Goal: Task Accomplishment & Management: Use online tool/utility

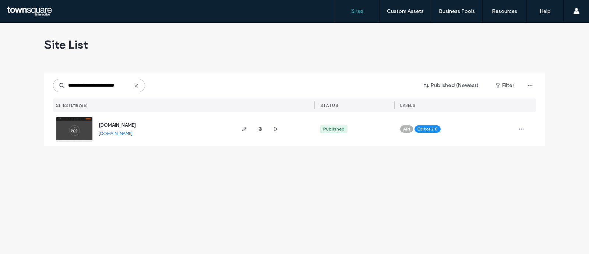
type input "**********"
click at [77, 124] on img at bounding box center [74, 142] width 36 height 50
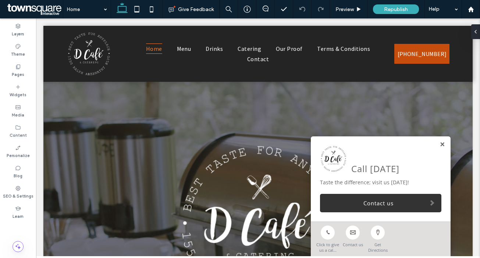
click at [440, 144] on link at bounding box center [443, 144] width 6 height 6
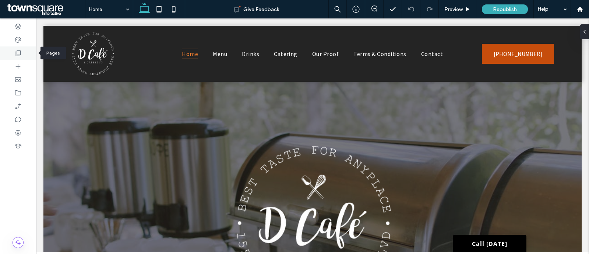
click at [22, 53] on div at bounding box center [18, 52] width 36 height 13
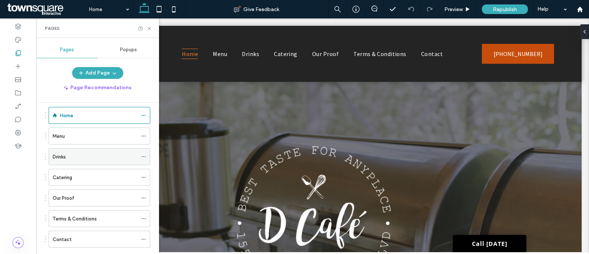
scroll to position [21, 0]
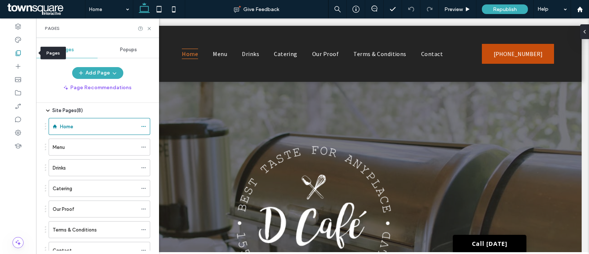
click at [17, 56] on use at bounding box center [18, 53] width 5 height 6
click at [14, 78] on icon at bounding box center [17, 79] width 7 height 7
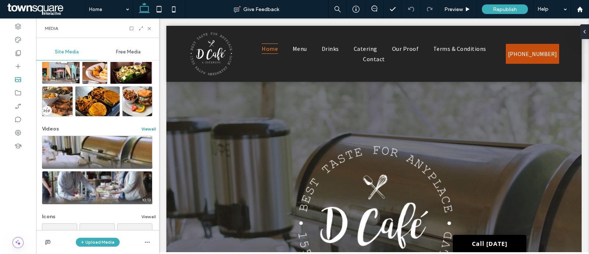
scroll to position [43, 0]
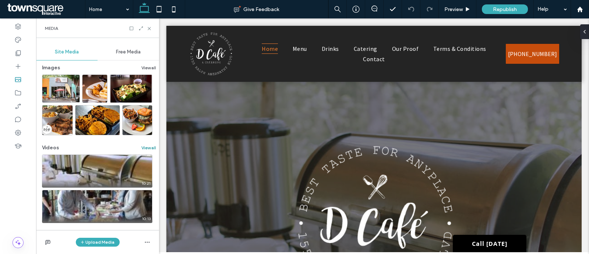
click at [145, 149] on button "View all" at bounding box center [148, 147] width 15 height 9
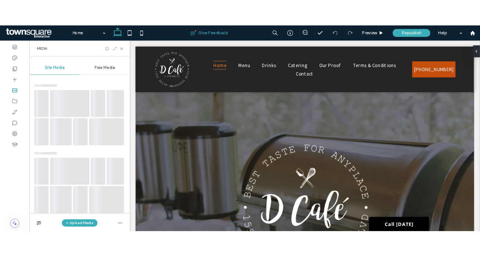
scroll to position [0, 0]
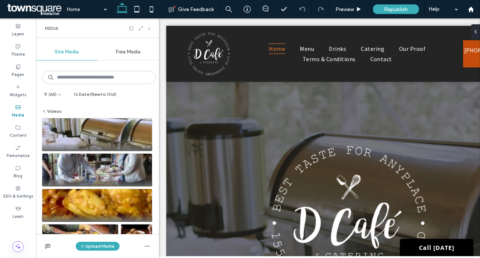
click at [149, 26] on icon at bounding box center [149, 29] width 6 height 6
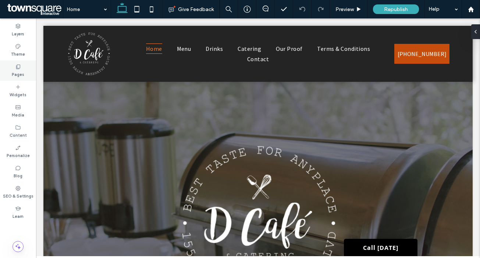
click at [10, 66] on div "Pages" at bounding box center [18, 70] width 36 height 20
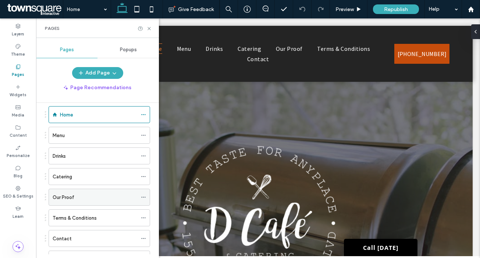
scroll to position [63, 0]
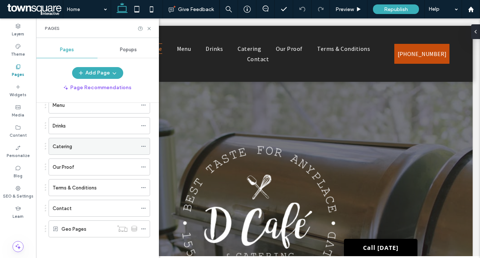
click at [73, 149] on div "Catering" at bounding box center [95, 146] width 85 height 8
click at [148, 27] on icon at bounding box center [149, 29] width 6 height 6
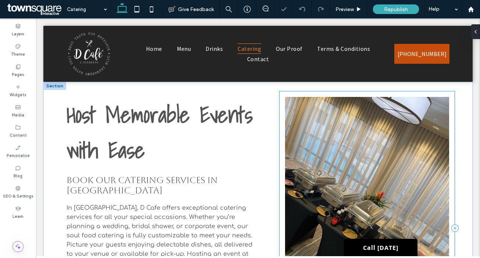
scroll to position [184, 0]
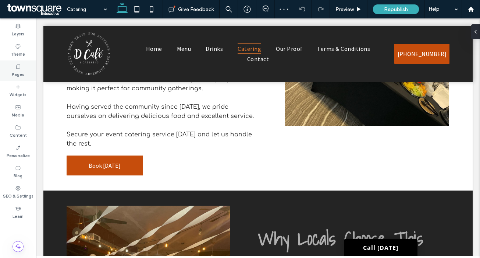
click at [12, 75] on label "Pages" at bounding box center [18, 74] width 13 height 8
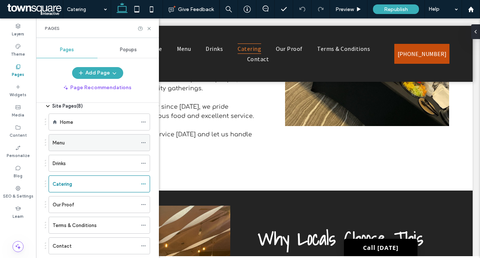
scroll to position [46, 0]
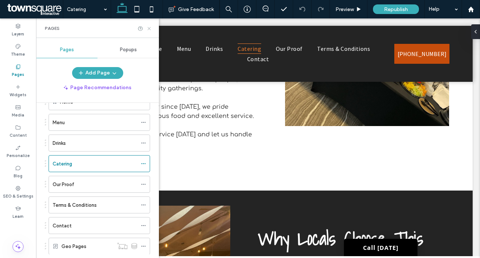
click at [151, 30] on icon at bounding box center [149, 29] width 6 height 6
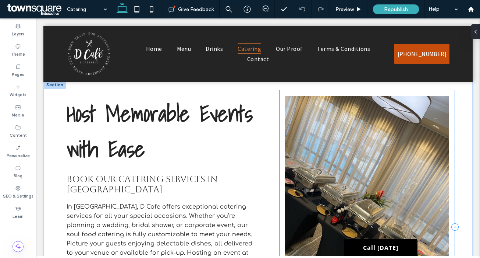
scroll to position [0, 0]
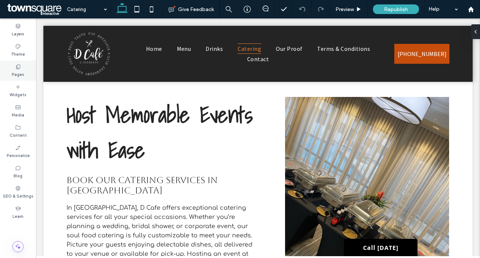
click at [15, 69] on icon at bounding box center [18, 67] width 6 height 6
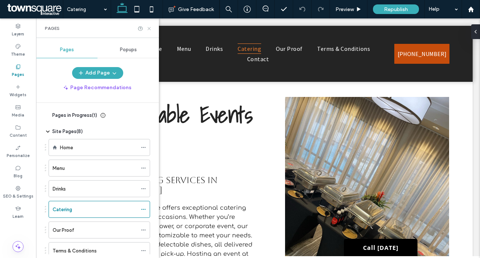
click at [149, 27] on icon at bounding box center [149, 29] width 6 height 6
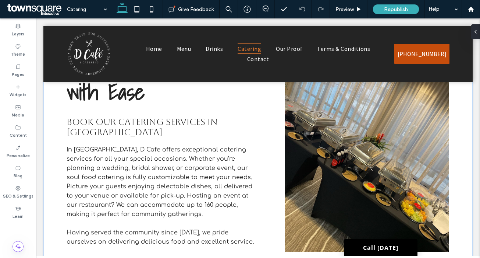
scroll to position [138, 0]
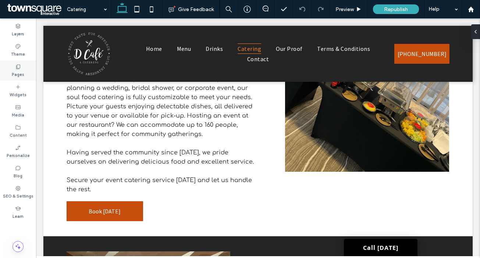
click at [11, 66] on div "Pages" at bounding box center [18, 70] width 36 height 20
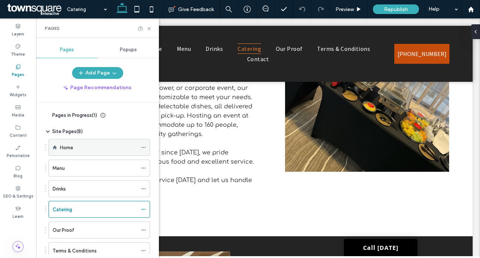
click at [76, 150] on div "Home" at bounding box center [98, 148] width 77 height 8
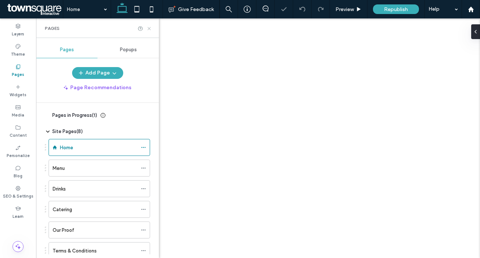
click at [151, 28] on icon at bounding box center [149, 29] width 6 height 6
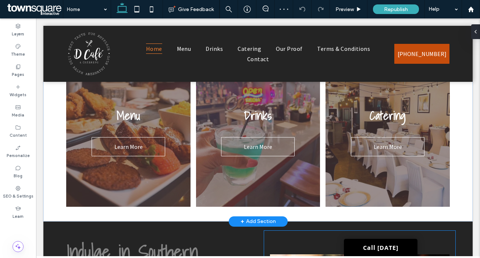
scroll to position [506, 0]
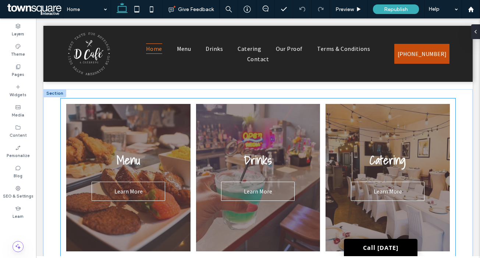
click at [410, 127] on link at bounding box center [388, 177] width 132 height 156
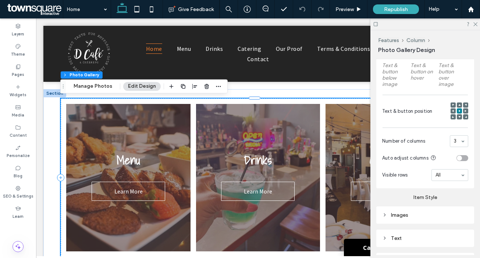
scroll to position [322, 0]
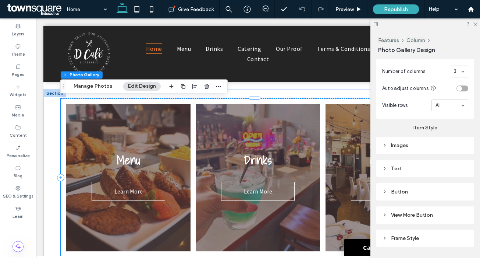
click at [419, 142] on div "Images" at bounding box center [425, 145] width 86 height 6
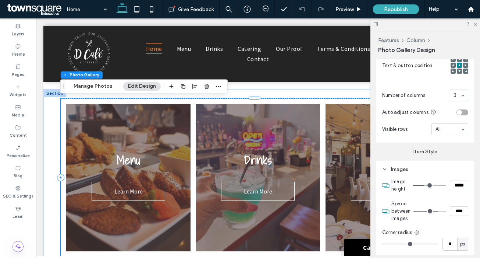
scroll to position [230, 0]
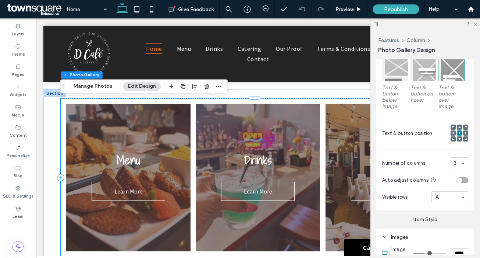
click at [356, 120] on link at bounding box center [388, 177] width 132 height 156
click at [343, 113] on link at bounding box center [388, 177] width 132 height 156
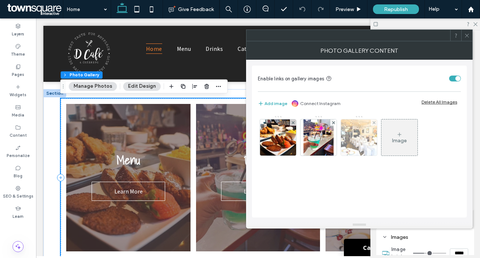
click at [361, 140] on img at bounding box center [358, 137] width 39 height 36
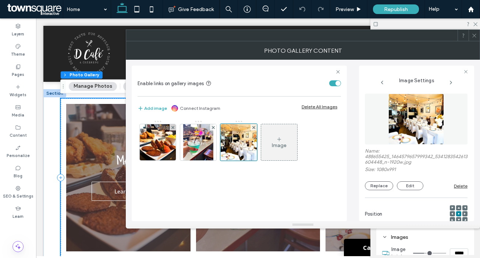
scroll to position [0, 0]
click at [377, 183] on button "Replace" at bounding box center [379, 186] width 28 height 9
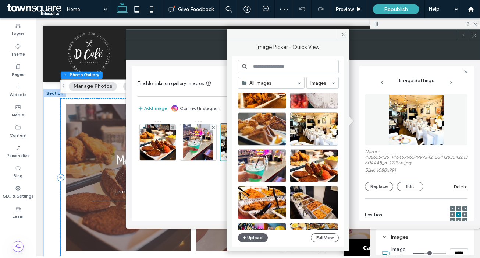
scroll to position [230, 0]
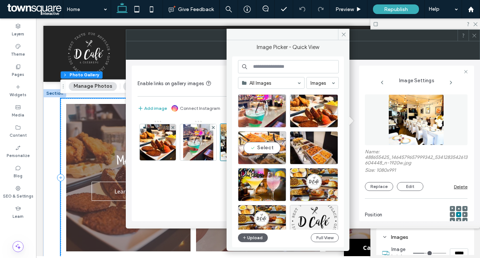
click at [269, 148] on div "Select" at bounding box center [262, 147] width 48 height 33
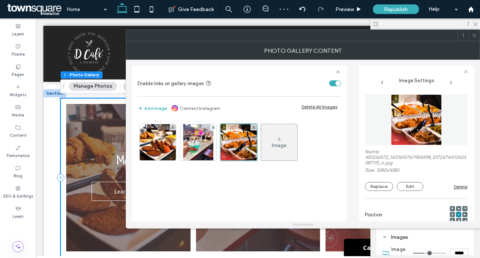
click at [474, 33] on icon at bounding box center [475, 36] width 6 height 6
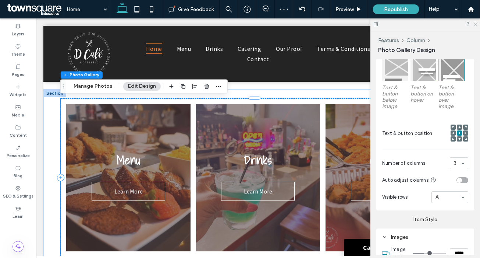
click at [476, 26] on div at bounding box center [426, 23] width 110 height 11
click at [475, 25] on icon at bounding box center [475, 23] width 5 height 5
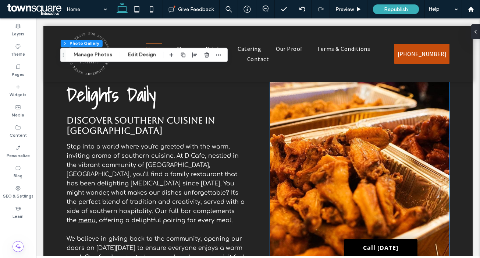
scroll to position [736, 0]
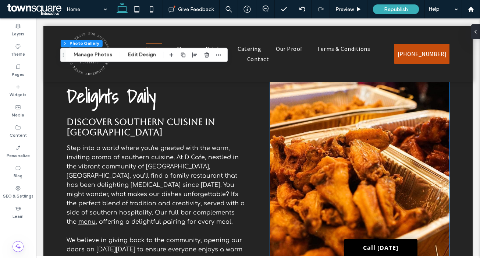
click at [360, 142] on img at bounding box center [360, 175] width 180 height 213
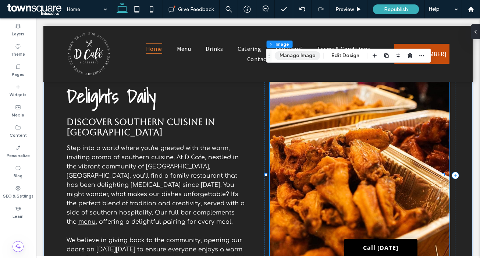
click at [313, 53] on button "Manage Image" at bounding box center [298, 55] width 46 height 9
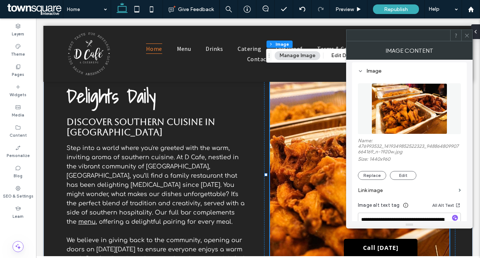
scroll to position [92, 0]
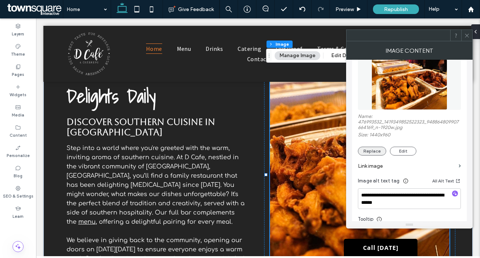
click at [371, 150] on button "Replace" at bounding box center [372, 150] width 28 height 9
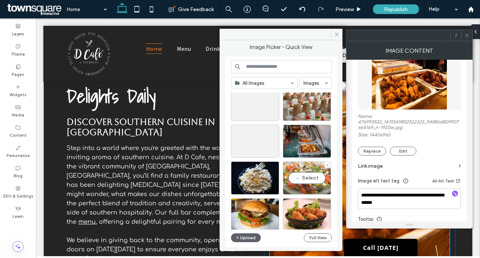
scroll to position [638, 0]
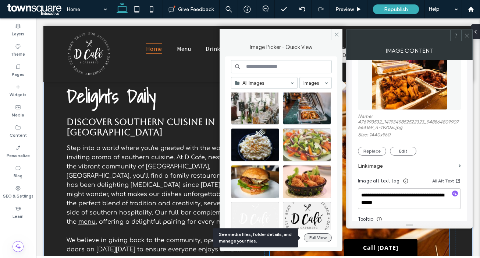
click at [316, 237] on button "Full View" at bounding box center [318, 237] width 28 height 9
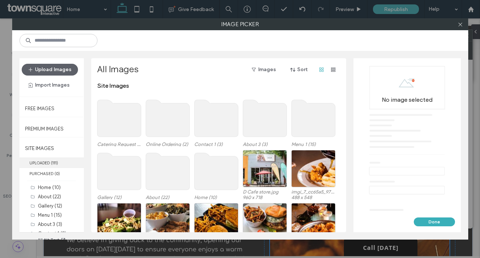
click at [49, 165] on label "UPLOADED ( 111 )" at bounding box center [52, 162] width 64 height 11
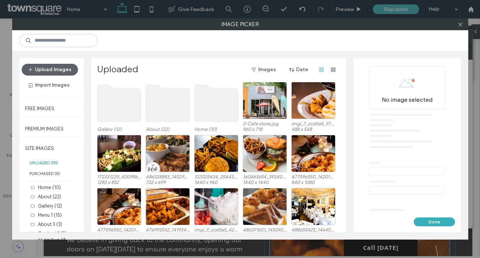
scroll to position [62, 0]
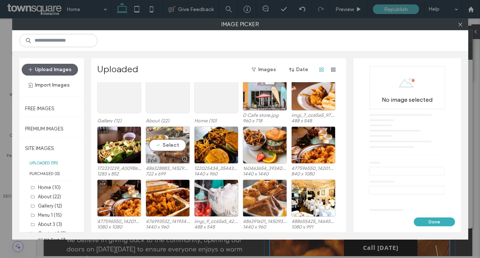
click at [177, 128] on div "Select" at bounding box center [168, 144] width 44 height 37
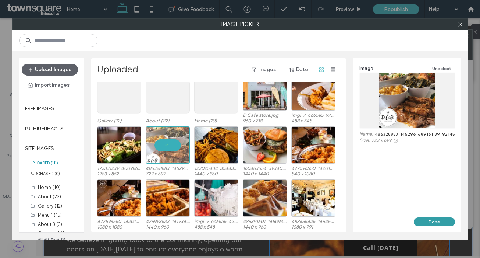
click at [435, 219] on button "Done" at bounding box center [434, 221] width 41 height 9
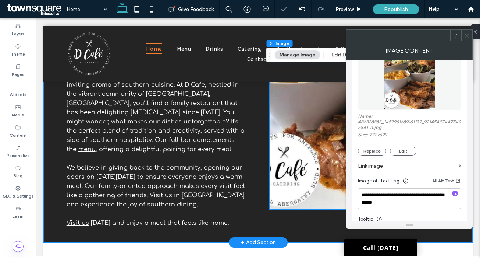
scroll to position [874, 0]
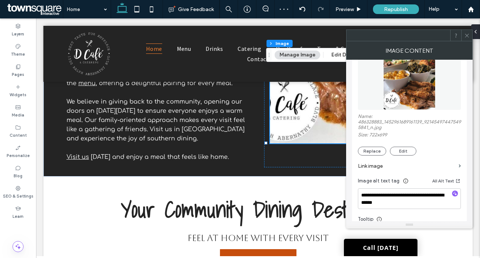
click at [469, 33] on icon at bounding box center [468, 36] width 6 height 6
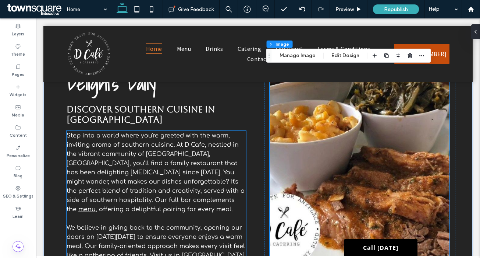
scroll to position [736, 0]
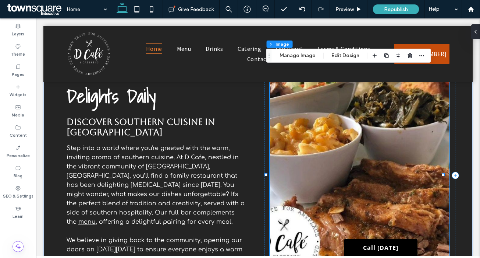
click at [366, 189] on img at bounding box center [360, 175] width 180 height 213
click at [289, 52] on button "Manage Image" at bounding box center [298, 55] width 46 height 9
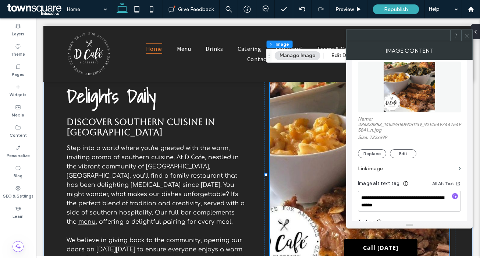
scroll to position [92, 0]
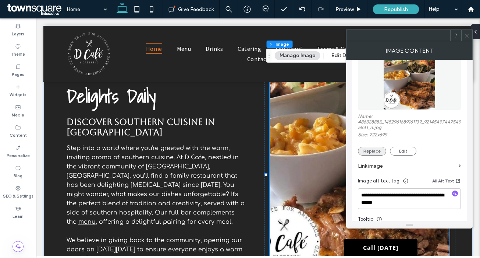
click at [367, 150] on button "Replace" at bounding box center [372, 150] width 28 height 9
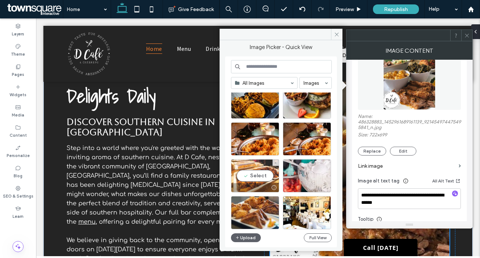
click at [251, 173] on div "Select" at bounding box center [255, 175] width 48 height 33
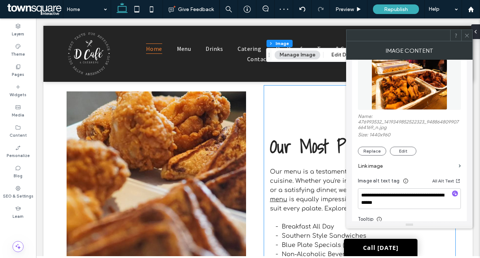
scroll to position [1012, 0]
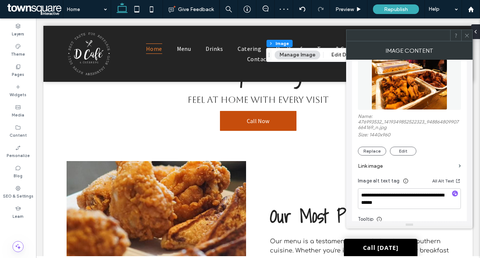
click at [465, 33] on icon at bounding box center [468, 36] width 6 height 6
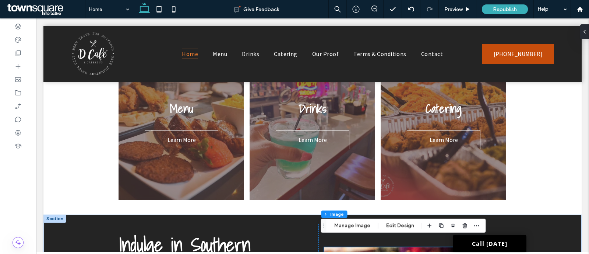
scroll to position [558, 0]
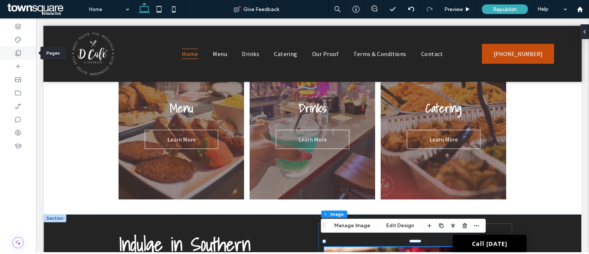
click at [14, 52] on icon at bounding box center [17, 52] width 7 height 7
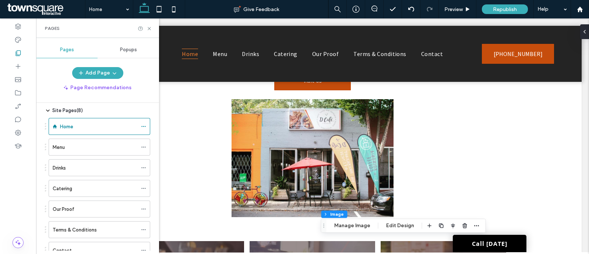
scroll to position [328, 0]
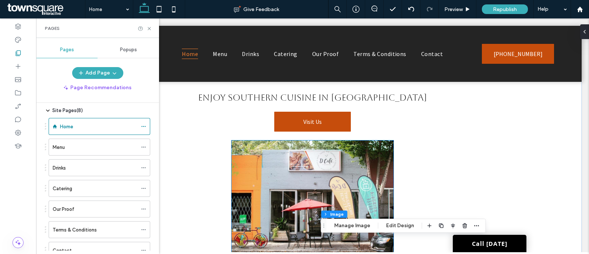
click at [285, 186] on img at bounding box center [313, 199] width 162 height 118
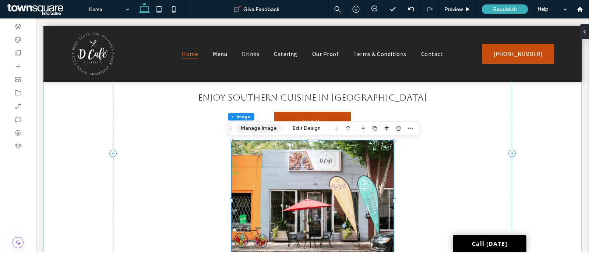
click at [262, 130] on button "Manage Image" at bounding box center [259, 128] width 46 height 9
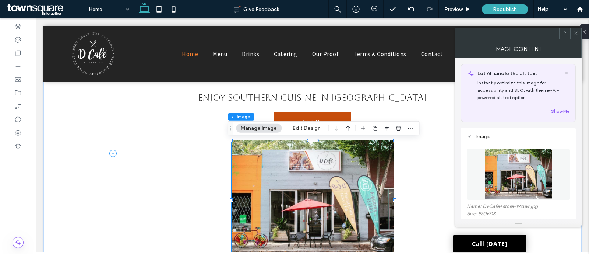
click at [431, 161] on div "Savor Authentic Southern Flavors [DATE] Enjoy Southern Cuisine in [GEOGRAPHIC_D…" at bounding box center [312, 153] width 399 height 210
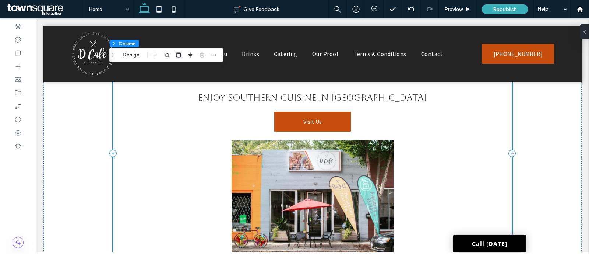
click at [480, 152] on icon at bounding box center [511, 152] width 7 height 7
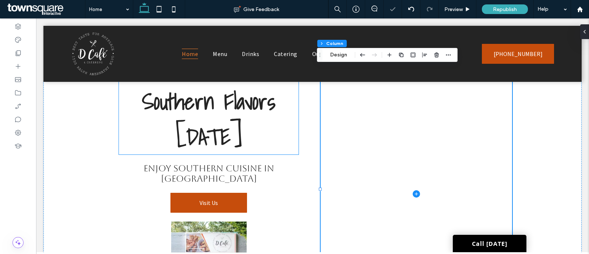
click at [262, 128] on h1 "Savor Authentic Southern Flavors [DATE]" at bounding box center [209, 101] width 180 height 106
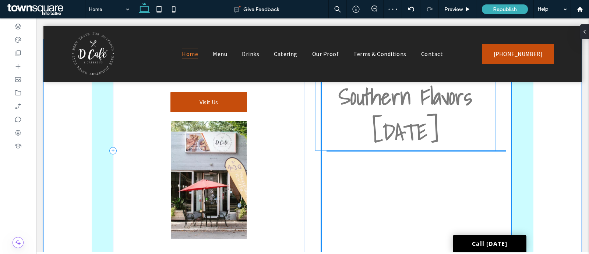
drag, startPoint x: 274, startPoint y: 120, endPoint x: 474, endPoint y: 116, distance: 200.3
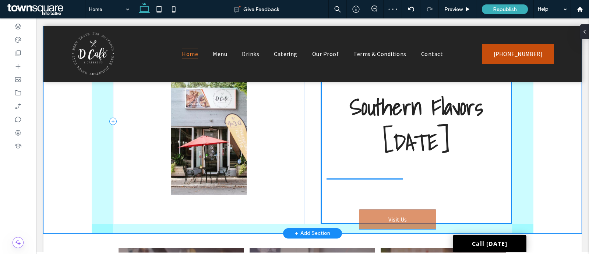
scroll to position [370, 0]
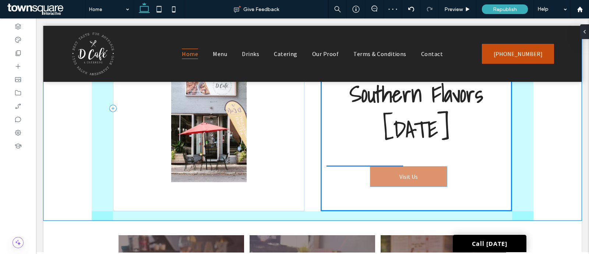
drag, startPoint x: 227, startPoint y: 100, endPoint x: 430, endPoint y: 180, distance: 218.5
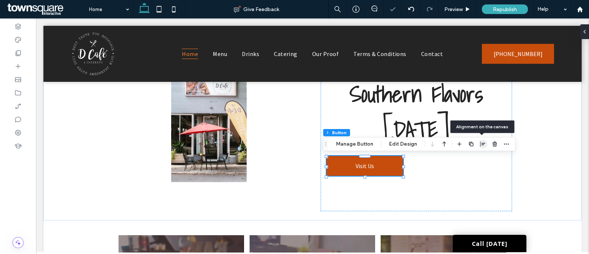
click at [480, 146] on span "button" at bounding box center [483, 144] width 9 height 9
click at [472, 158] on icon "center" at bounding box center [475, 158] width 6 height 6
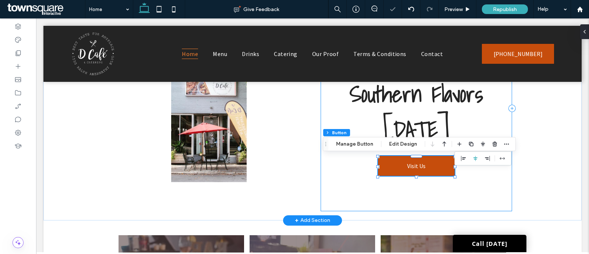
click at [445, 191] on div "Savor Authentic Southern Flavors [DATE] Visit Us" at bounding box center [416, 108] width 191 height 205
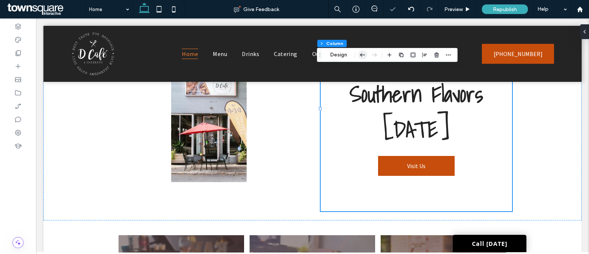
click at [359, 54] on icon "button" at bounding box center [362, 54] width 9 height 13
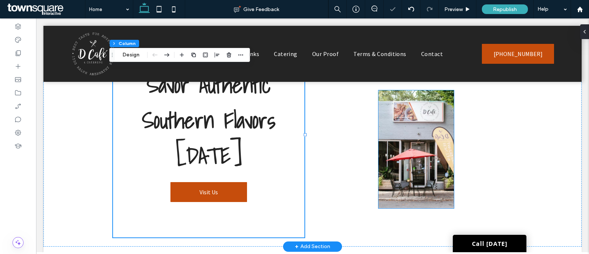
scroll to position [324, 0]
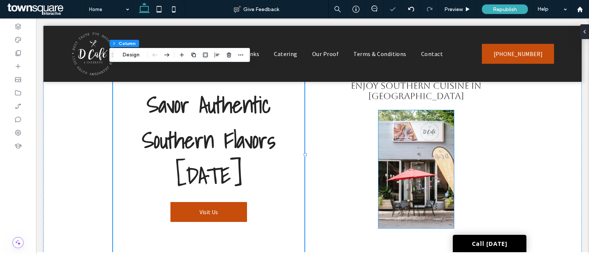
click at [397, 110] on img at bounding box center [415, 169] width 75 height 118
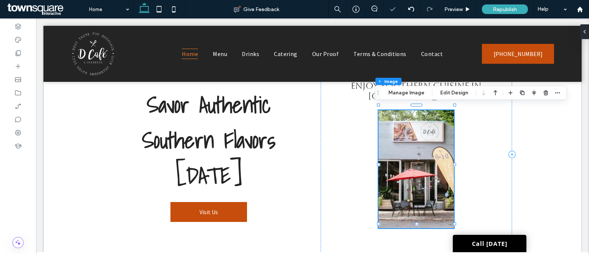
click at [405, 134] on img at bounding box center [415, 169] width 75 height 118
click at [410, 91] on button "Manage Image" at bounding box center [407, 92] width 46 height 9
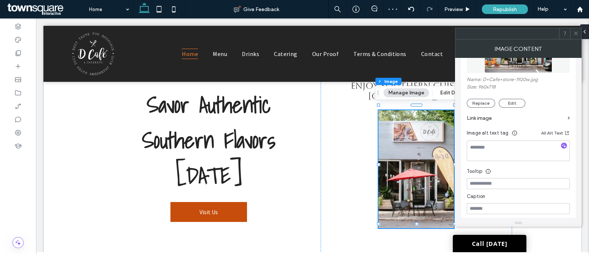
scroll to position [138, 0]
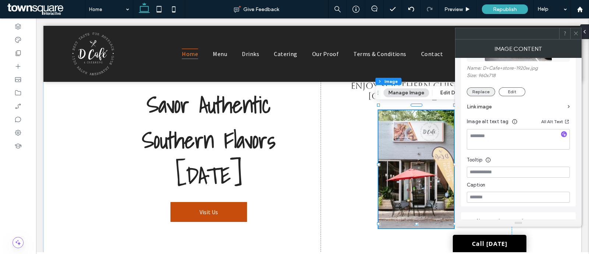
click at [480, 91] on button "Replace" at bounding box center [481, 91] width 28 height 9
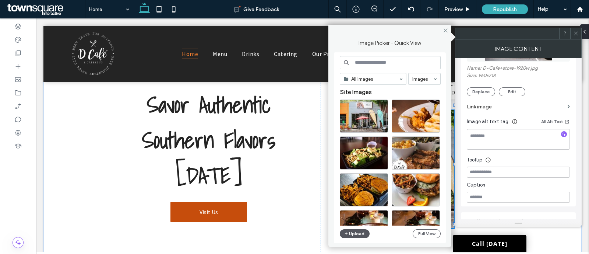
click at [356, 229] on button "Upload" at bounding box center [355, 233] width 30 height 9
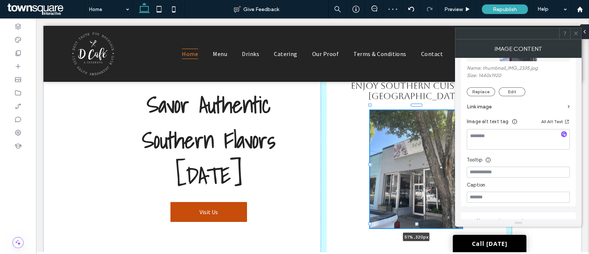
drag, startPoint x: 375, startPoint y: 165, endPoint x: 366, endPoint y: 165, distance: 8.5
click at [368, 165] on div at bounding box center [369, 164] width 3 height 3
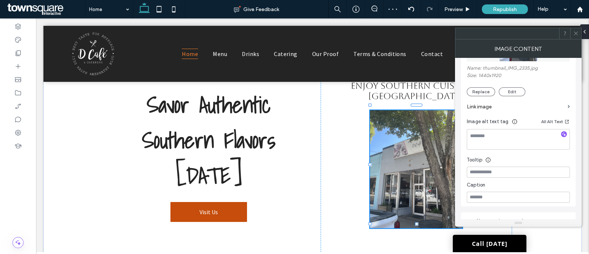
type input "**"
type input "****"
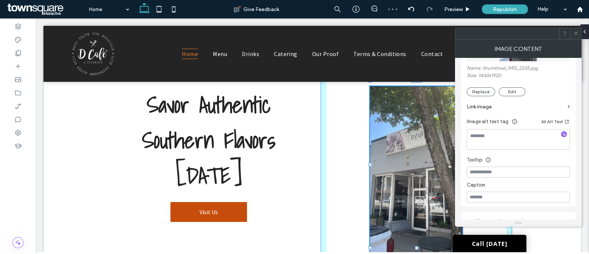
drag, startPoint x: 414, startPoint y: 223, endPoint x: 414, endPoint y: 247, distance: 23.9
click at [414, 247] on div "Savor Authentic Southern Flavors [DATE] Visit Us Enjoy Southern Cuisine in [GEO…" at bounding box center [313, 154] width 442 height 223
type input "***"
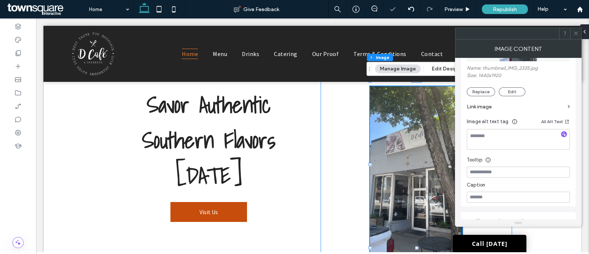
drag, startPoint x: 364, startPoint y: 164, endPoint x: 349, endPoint y: 163, distance: 15.9
click at [349, 163] on div "Enjoy Southern Cuisine in [GEOGRAPHIC_DATA] 51% , 450px" at bounding box center [416, 154] width 191 height 205
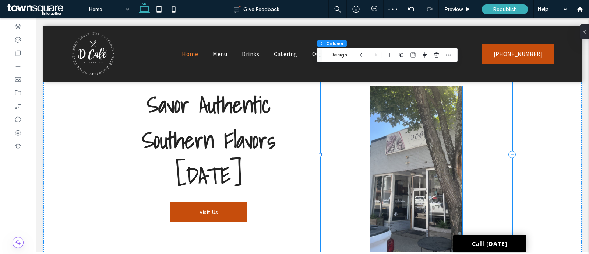
click at [372, 173] on img at bounding box center [416, 169] width 92 height 166
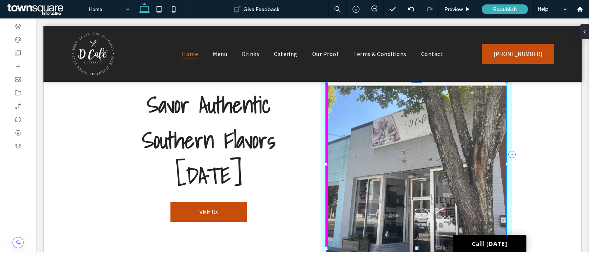
drag, startPoint x: 366, startPoint y: 164, endPoint x: 316, endPoint y: 167, distance: 49.8
click at [316, 167] on div "Savor Authentic Southern Flavors [DATE] Visit Us Enjoy Southern Cuisine in [GEO…" at bounding box center [313, 154] width 442 height 223
type input "***"
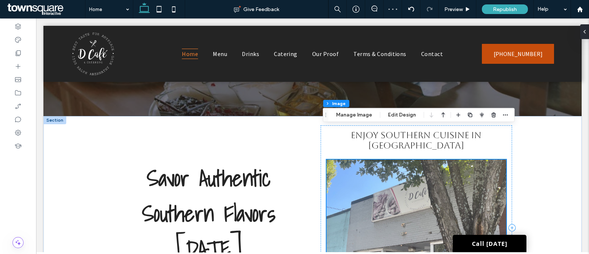
scroll to position [232, 0]
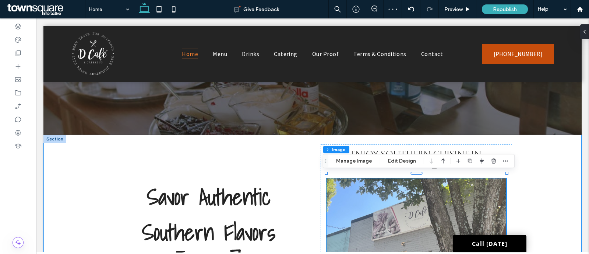
click at [480, 148] on div "Savor Authentic Southern Flavors [DATE] Visit Us Enjoy Southern Cuisine in [GEO…" at bounding box center [313, 246] width 442 height 223
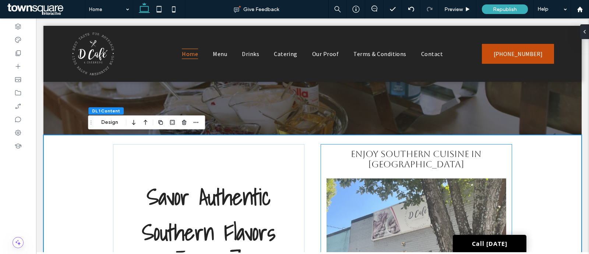
click at [480, 153] on div "Enjoy Southern Cuisine in [GEOGRAPHIC_DATA]" at bounding box center [416, 246] width 191 height 205
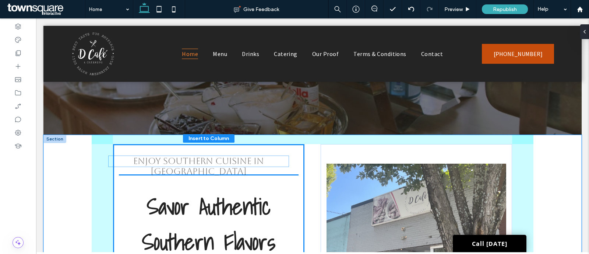
drag, startPoint x: 483, startPoint y: 160, endPoint x: 269, endPoint y: 162, distance: 214.6
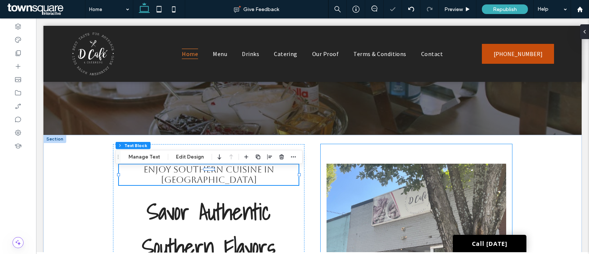
click at [405, 149] on div at bounding box center [416, 246] width 191 height 205
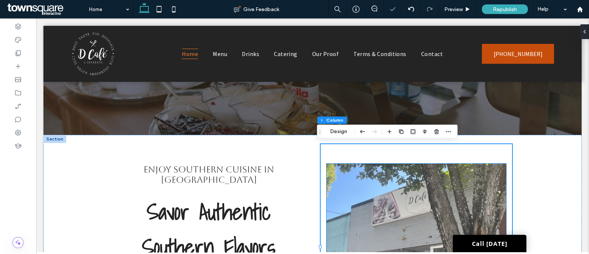
click at [410, 173] on img at bounding box center [416, 246] width 180 height 166
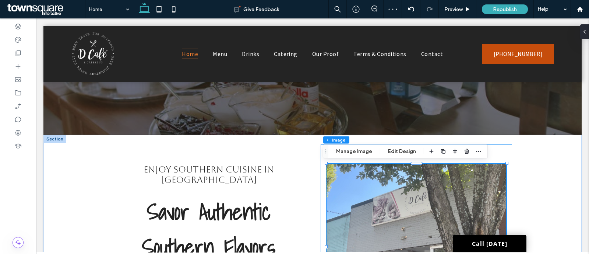
click at [480, 152] on div at bounding box center [416, 246] width 191 height 205
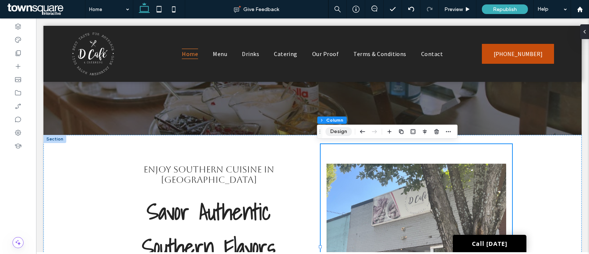
click at [340, 133] on button "Design" at bounding box center [338, 131] width 27 height 9
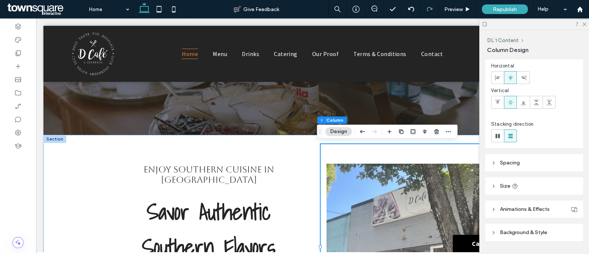
scroll to position [46, 0]
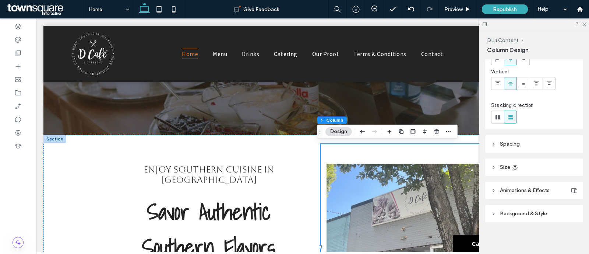
click at [480, 210] on span "Background & Style" at bounding box center [523, 213] width 47 height 6
click at [480, 230] on span "Image" at bounding box center [534, 233] width 14 height 6
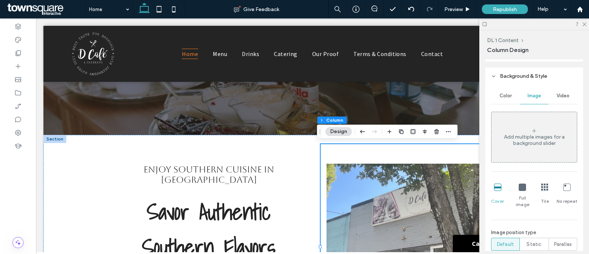
scroll to position [184, 0]
click at [480, 142] on div "Add multiple images for a background slider" at bounding box center [533, 139] width 85 height 13
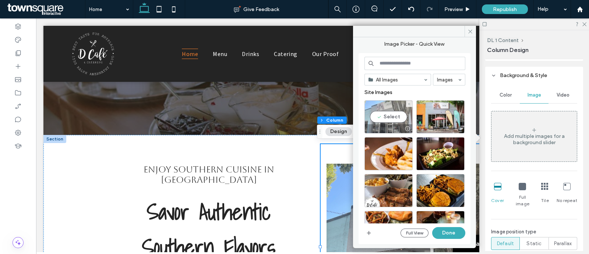
click at [400, 118] on div "Select" at bounding box center [388, 116] width 48 height 33
click at [451, 229] on button "Done" at bounding box center [448, 233] width 33 height 12
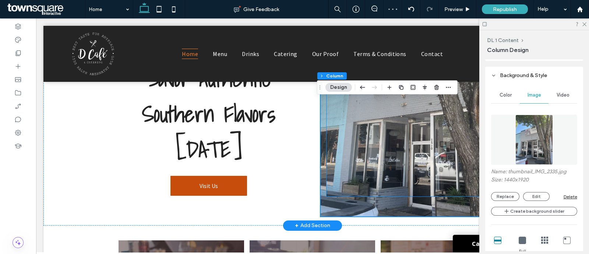
scroll to position [370, 0]
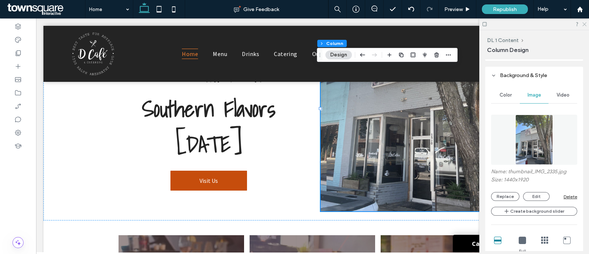
click at [480, 25] on icon at bounding box center [584, 23] width 5 height 5
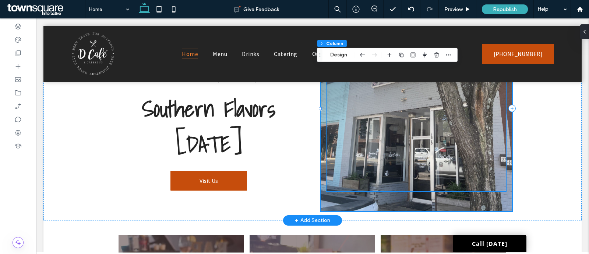
click at [378, 151] on img at bounding box center [416, 108] width 180 height 166
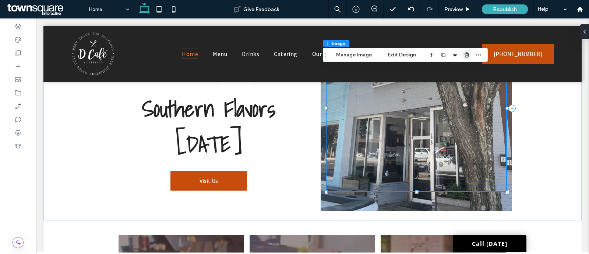
click at [464, 55] on icon "button" at bounding box center [467, 55] width 6 height 6
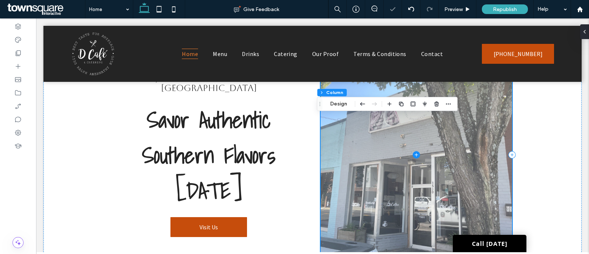
scroll to position [324, 0]
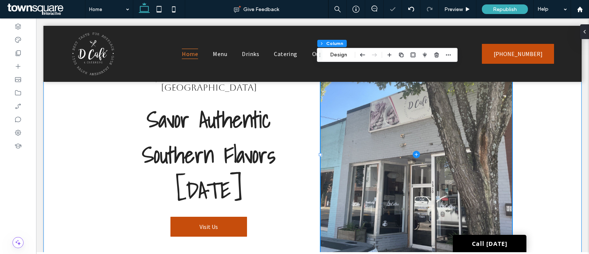
click at [480, 142] on div "Enjoy Southern Cuisine in [GEOGRAPHIC_DATA] Savor Authentic Southern Flavors [D…" at bounding box center [312, 154] width 538 height 223
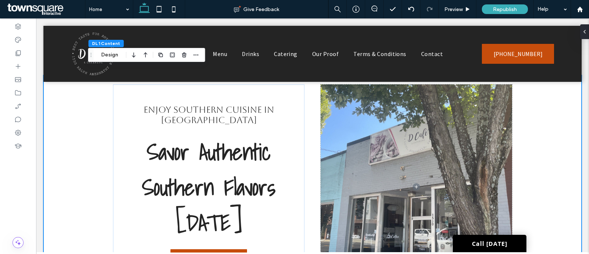
scroll to position [278, 0]
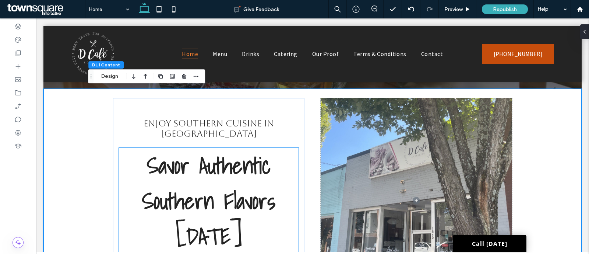
click at [219, 171] on span "Savor Authentic Southern Flavors [DATE]" at bounding box center [208, 201] width 133 height 106
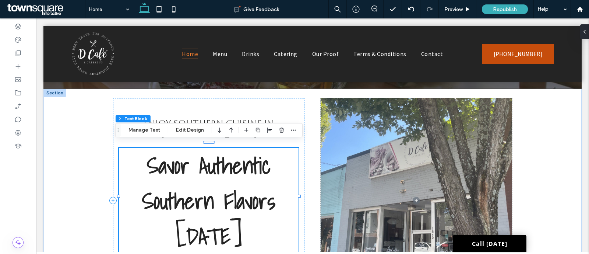
click at [266, 201] on span "Savor Authentic Southern Flavors [DATE]" at bounding box center [208, 201] width 133 height 106
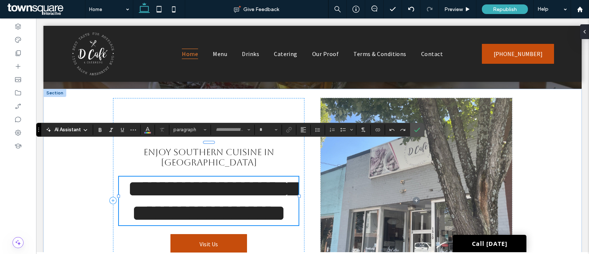
type input "**********"
type input "**"
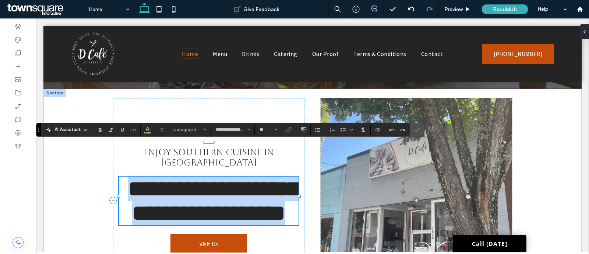
click at [268, 201] on span "**********" at bounding box center [213, 200] width 170 height 46
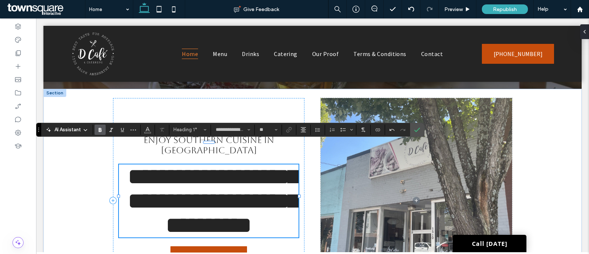
click at [219, 232] on span "**********" at bounding box center [213, 200] width 170 height 71
click at [230, 165] on span "**********" at bounding box center [213, 200] width 170 height 71
click at [259, 98] on div "**********" at bounding box center [208, 200] width 191 height 205
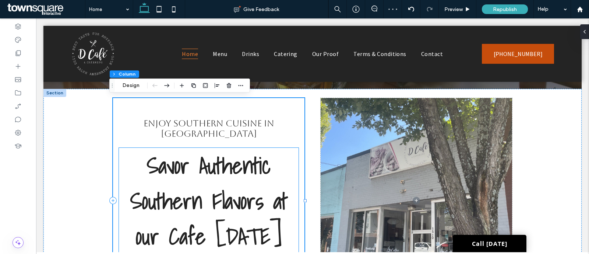
click at [229, 231] on span "Savor Authentic Southern Flavors at our Cafe [DATE]" at bounding box center [208, 201] width 157 height 106
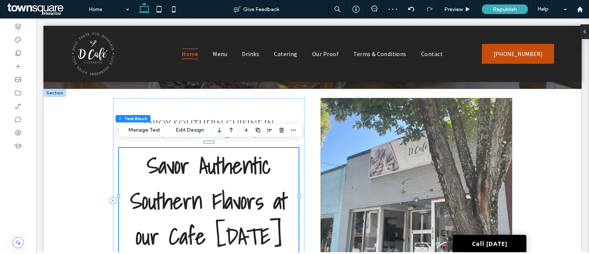
click at [234, 233] on span "Savor Authentic Southern Flavors at our Cafe [DATE]" at bounding box center [208, 201] width 157 height 106
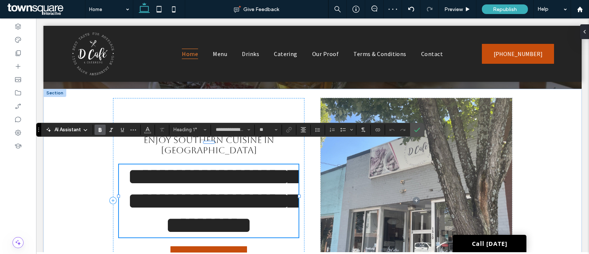
drag, startPoint x: 237, startPoint y: 234, endPoint x: 248, endPoint y: 234, distance: 11.0
click at [237, 234] on span "**********" at bounding box center [213, 200] width 170 height 71
drag, startPoint x: 269, startPoint y: 233, endPoint x: 225, endPoint y: 233, distance: 44.2
click at [225, 233] on h1 "**********" at bounding box center [209, 200] width 180 height 73
click at [415, 132] on icon "Confirm" at bounding box center [417, 130] width 6 height 6
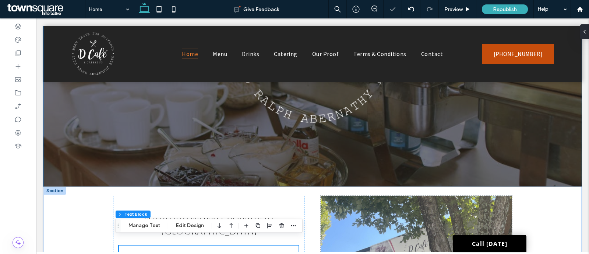
scroll to position [232, 0]
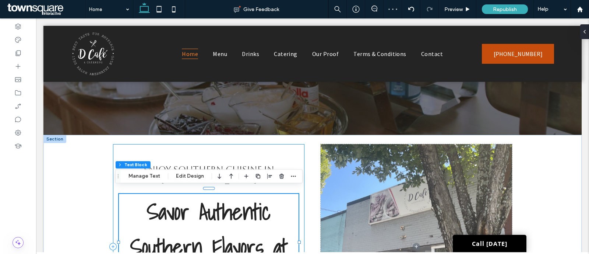
click at [238, 154] on div "Enjoy Southern Cuisine in [GEOGRAPHIC_DATA] Savor Authentic Southern Flavors at…" at bounding box center [208, 246] width 191 height 205
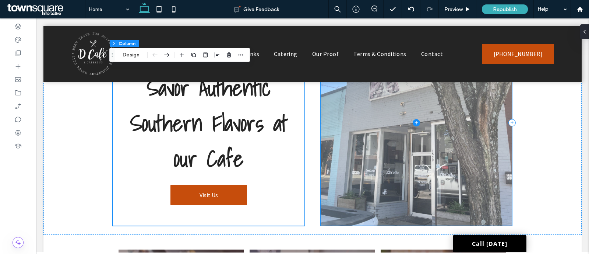
scroll to position [370, 0]
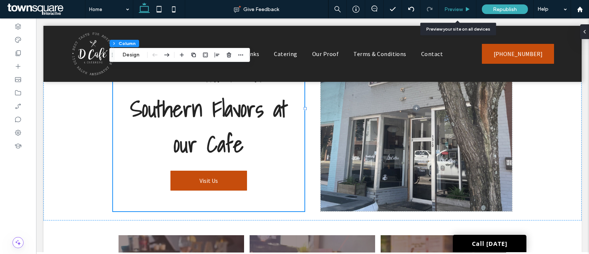
click at [462, 4] on div "Preview" at bounding box center [458, 9] width 38 height 18
click at [455, 10] on span "Preview" at bounding box center [453, 9] width 18 height 6
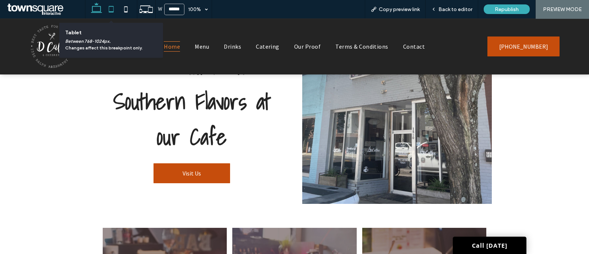
click at [108, 11] on icon at bounding box center [111, 9] width 15 height 15
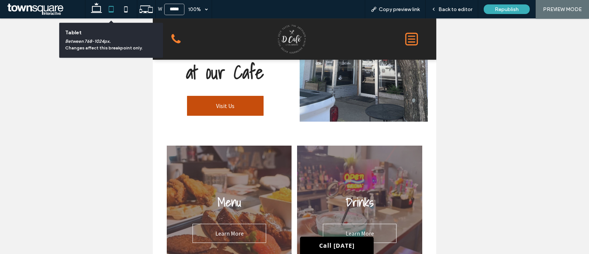
scroll to position [253, 0]
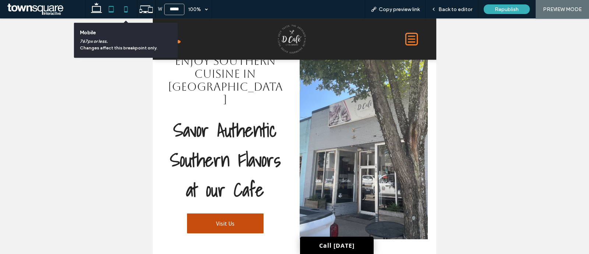
click at [127, 8] on icon at bounding box center [126, 9] width 15 height 15
type input "*****"
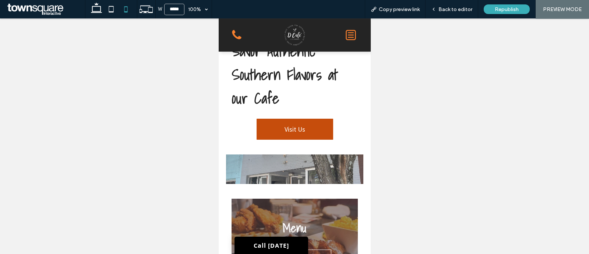
scroll to position [188, 0]
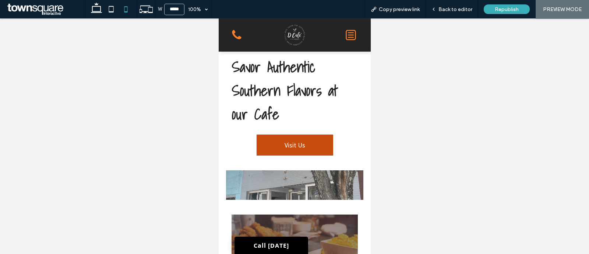
click at [301, 188] on div at bounding box center [294, 184] width 137 height 29
click at [451, 10] on span "Back to editor" at bounding box center [455, 9] width 34 height 6
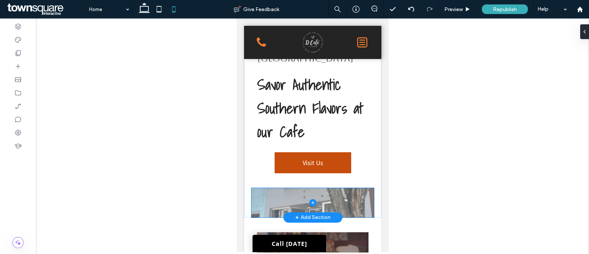
click at [347, 193] on span at bounding box center [312, 202] width 123 height 29
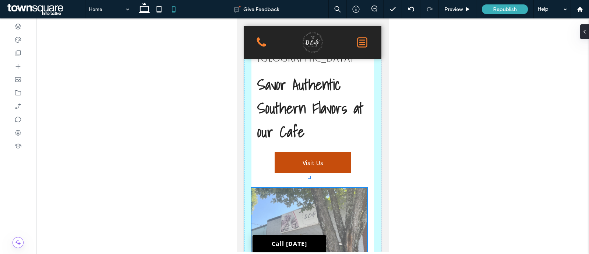
drag, startPoint x: 309, startPoint y: 176, endPoint x: 322, endPoint y: 88, distance: 88.3
click at [322, 88] on div "Enjoy Southern Cuisine in [GEOGRAPHIC_DATA] Savor Authentic Southern Flavors at…" at bounding box center [312, 161] width 137 height 287
type input "***"
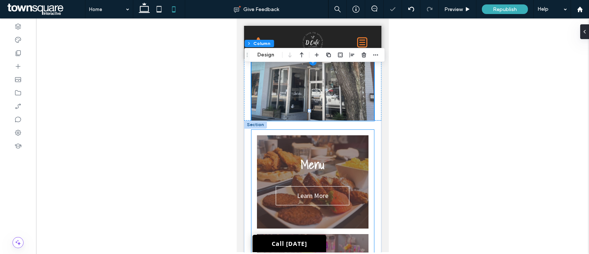
scroll to position [280, 0]
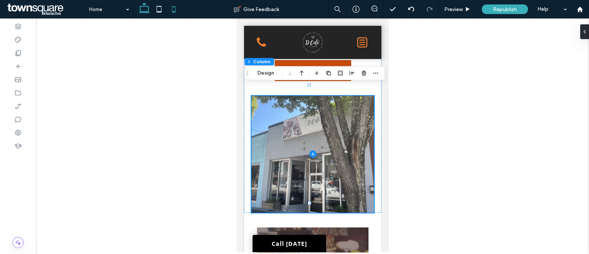
click at [149, 10] on icon at bounding box center [144, 9] width 15 height 15
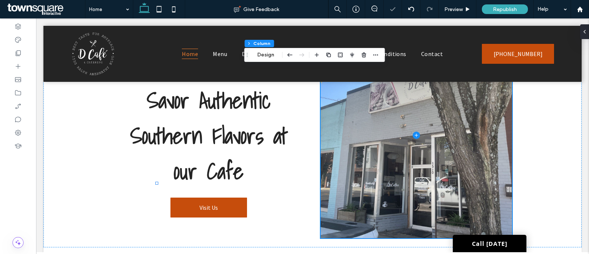
type input "**"
type input "***"
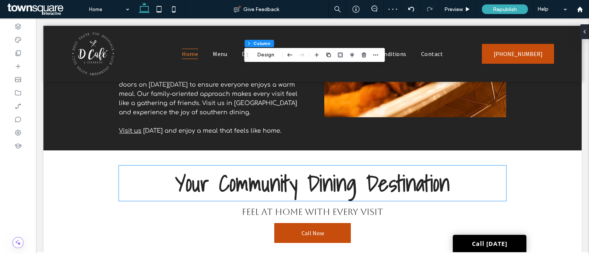
scroll to position [1126, 0]
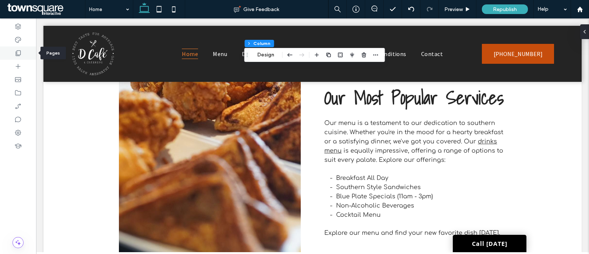
click at [24, 50] on div at bounding box center [18, 52] width 36 height 13
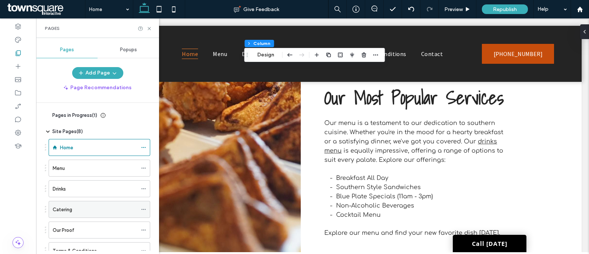
click at [63, 207] on label "Catering" at bounding box center [63, 209] width 20 height 13
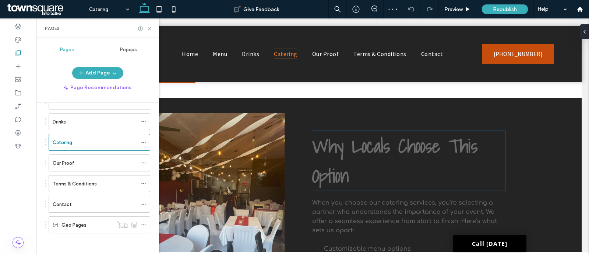
scroll to position [368, 0]
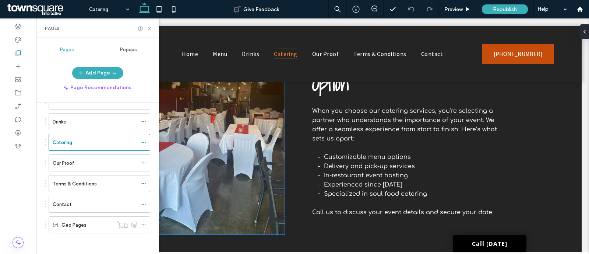
click at [247, 183] on img at bounding box center [202, 127] width 166 height 213
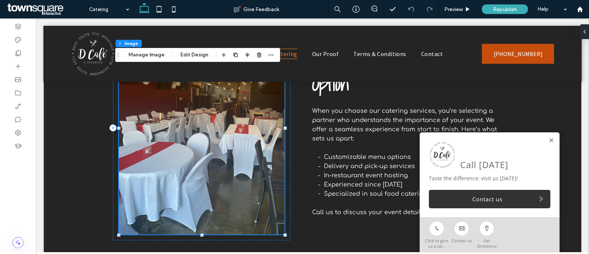
click at [247, 183] on img at bounding box center [202, 127] width 166 height 213
click at [156, 52] on button "Manage Image" at bounding box center [147, 54] width 46 height 9
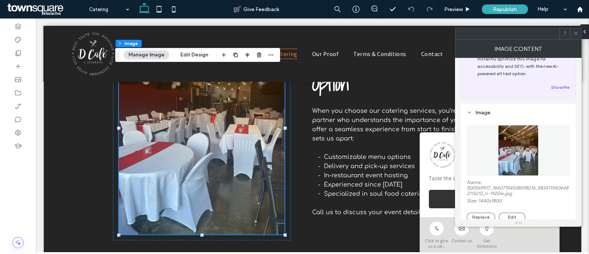
scroll to position [92, 0]
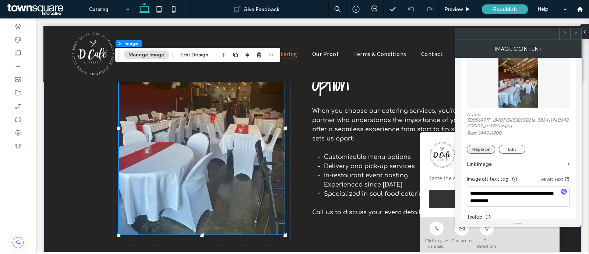
click at [480, 153] on button "Replace" at bounding box center [481, 149] width 28 height 9
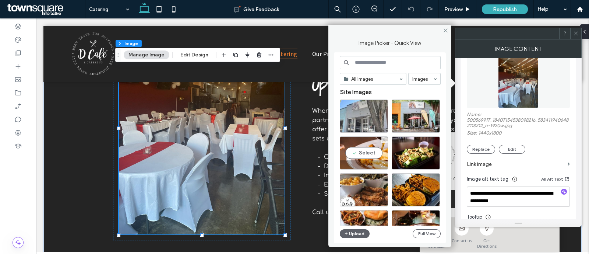
scroll to position [184, 0]
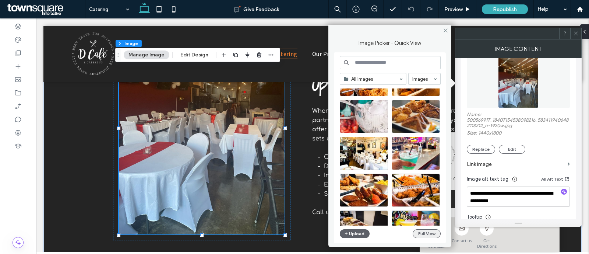
click at [423, 230] on button "Full View" at bounding box center [427, 233] width 28 height 9
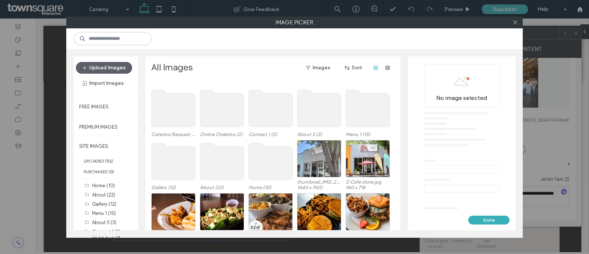
scroll to position [0, 0]
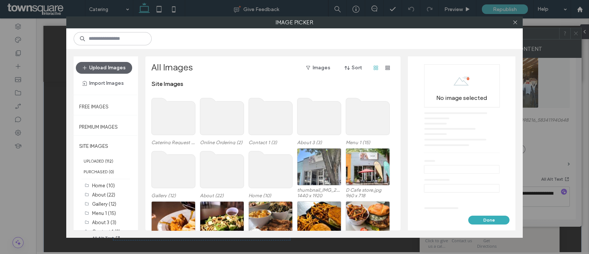
click at [163, 124] on use at bounding box center [174, 116] width 44 height 37
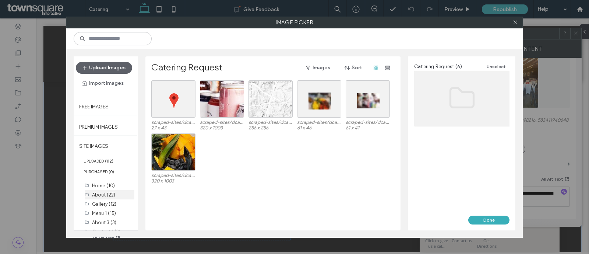
click at [108, 192] on label "About (22)" at bounding box center [103, 195] width 23 height 6
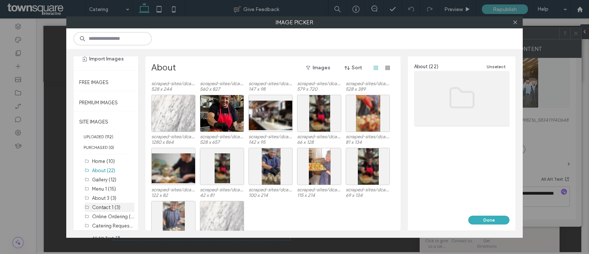
scroll to position [37, 0]
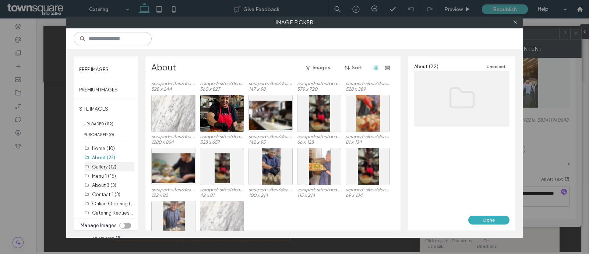
click at [114, 166] on label "Gallery (12)" at bounding box center [104, 167] width 24 height 6
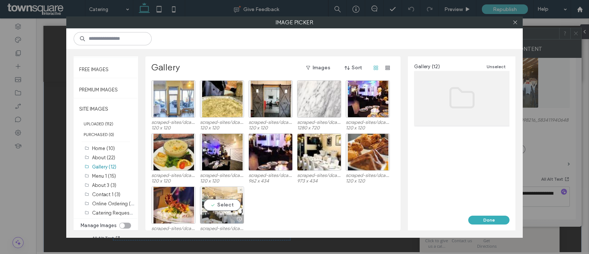
click at [218, 205] on div "Select" at bounding box center [222, 204] width 44 height 37
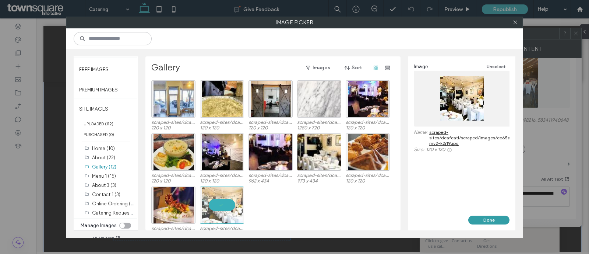
click at [480, 220] on button "Done" at bounding box center [488, 219] width 41 height 9
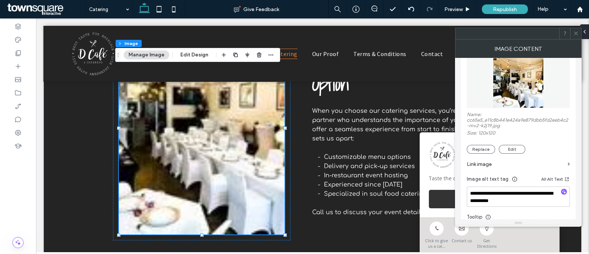
click at [480, 92] on img at bounding box center [518, 82] width 51 height 51
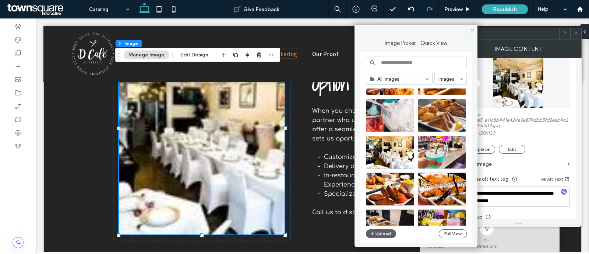
scroll to position [184, 0]
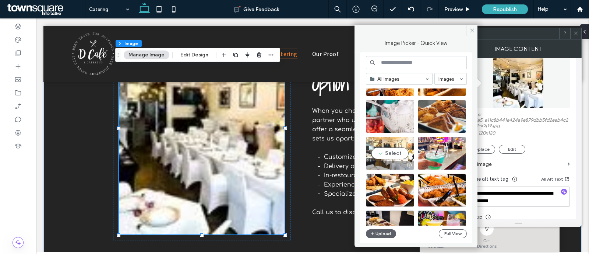
click at [392, 152] on div "Select" at bounding box center [390, 153] width 48 height 33
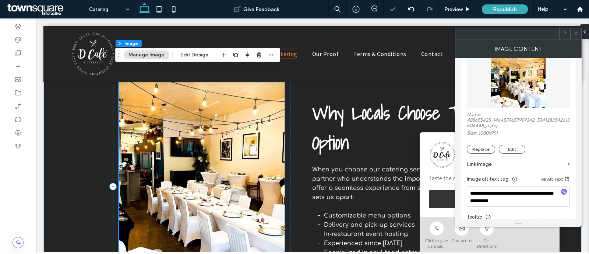
scroll to position [276, 0]
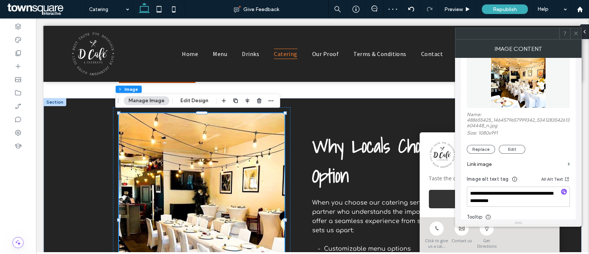
click at [480, 33] on icon at bounding box center [576, 34] width 6 height 6
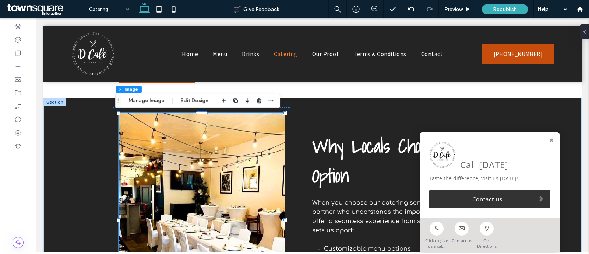
click at [480, 140] on link at bounding box center [551, 140] width 6 height 6
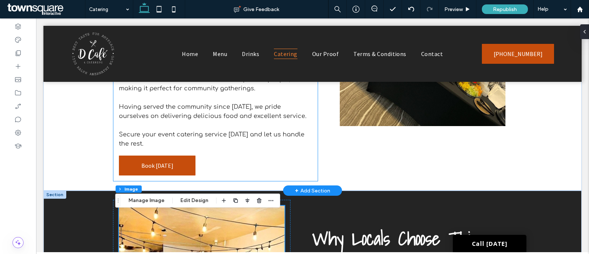
scroll to position [0, 0]
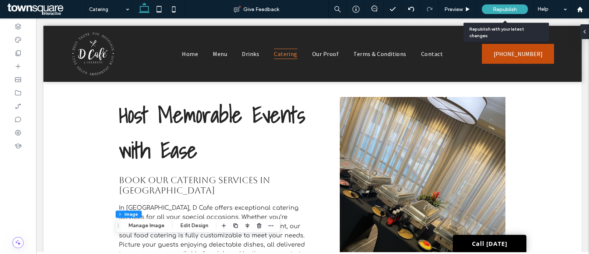
click at [480, 8] on span "Republish" at bounding box center [505, 9] width 24 height 6
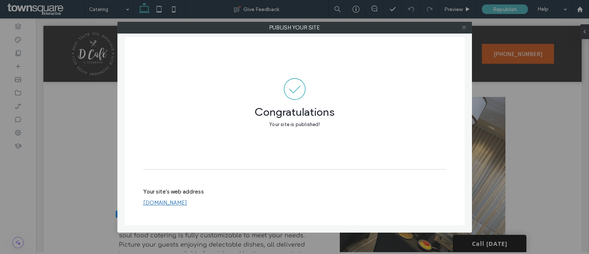
click at [463, 29] on icon at bounding box center [464, 28] width 6 height 6
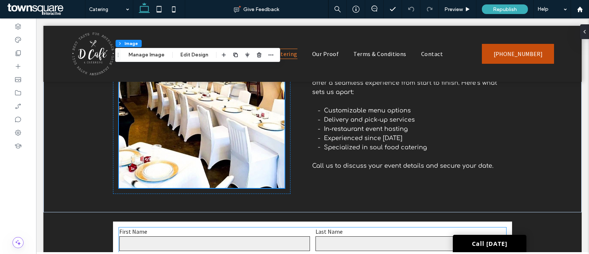
scroll to position [644, 0]
